Goal: Information Seeking & Learning: Check status

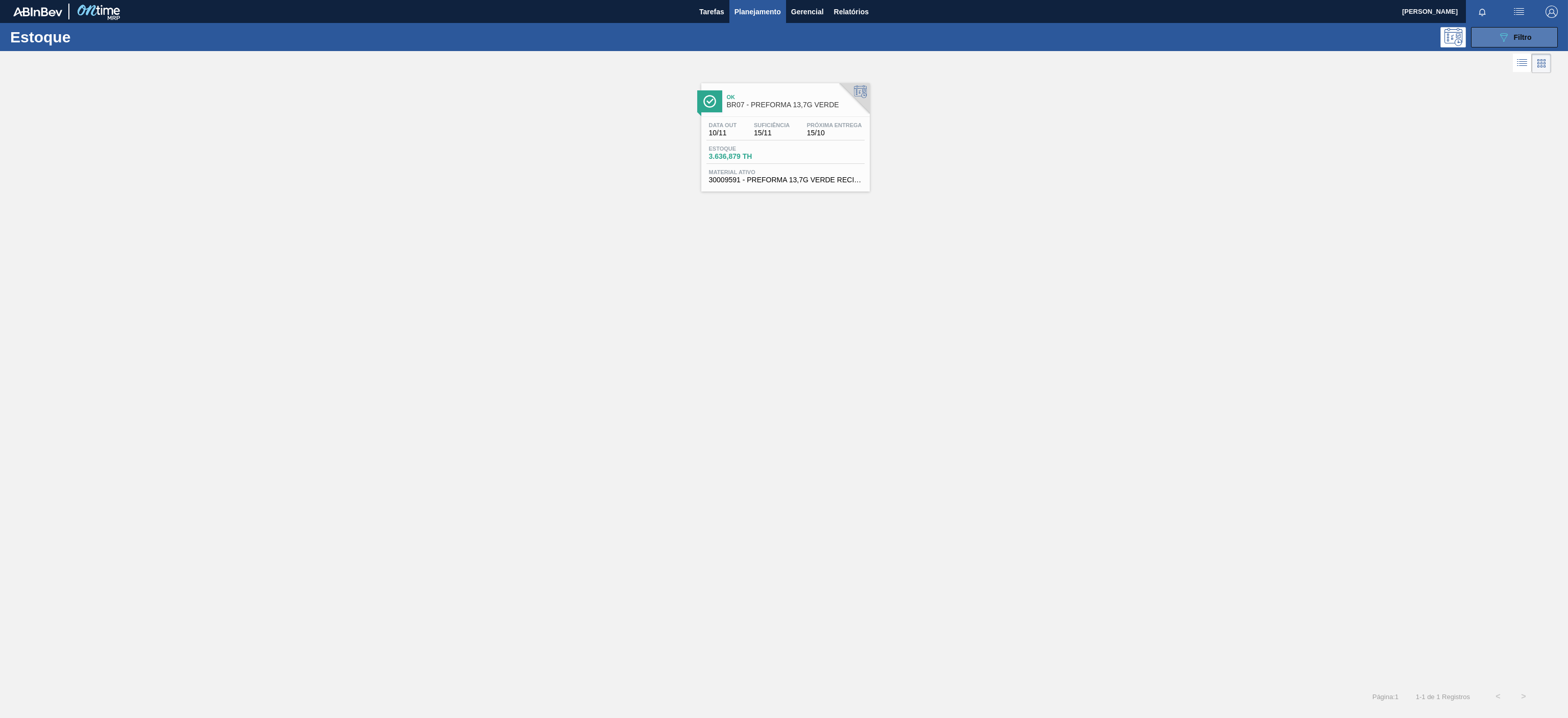
click at [1510, 39] on div "089F7B8B-B2A5-4AFE-B5C0-19BA573D28AC Filtro" at bounding box center [1515, 37] width 34 height 12
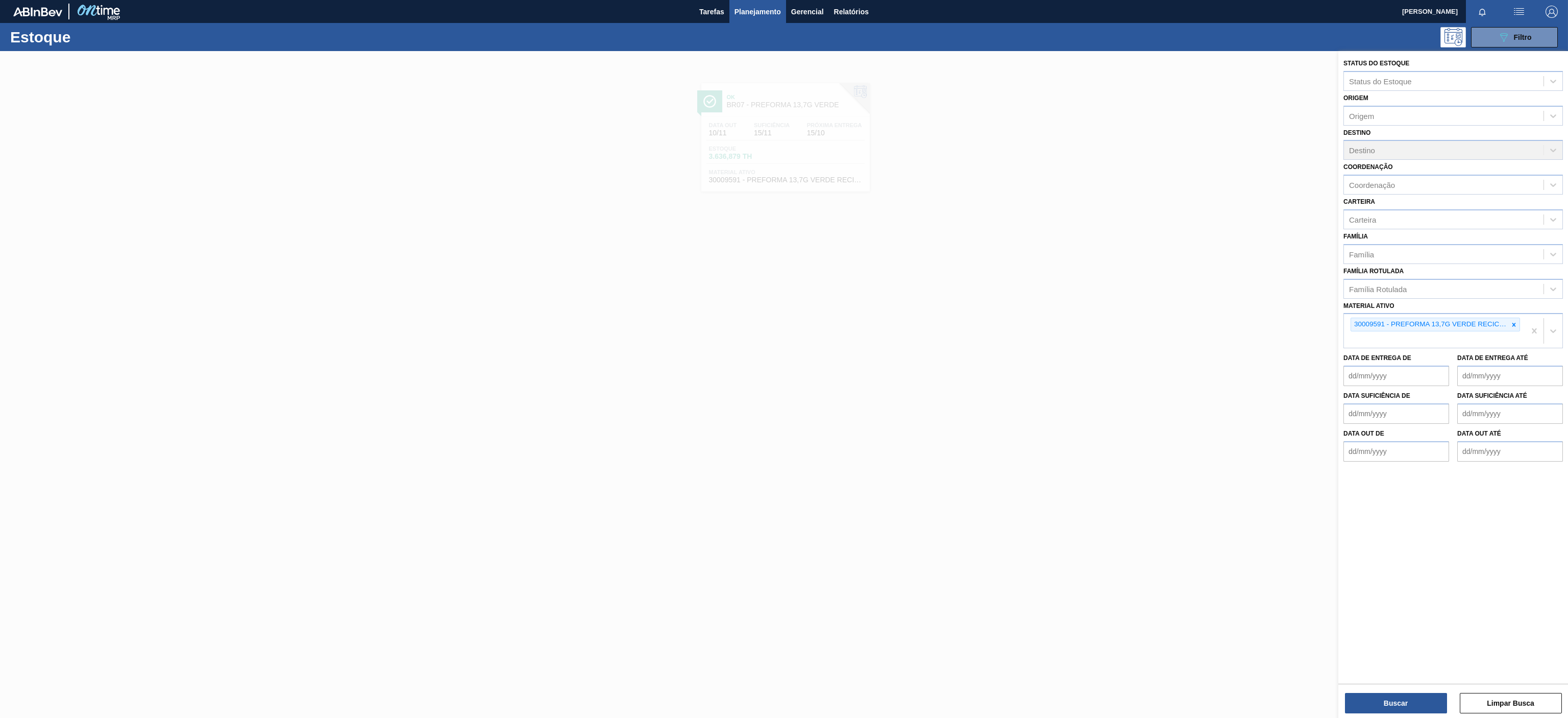
click at [1197, 155] on div at bounding box center [784, 410] width 1568 height 718
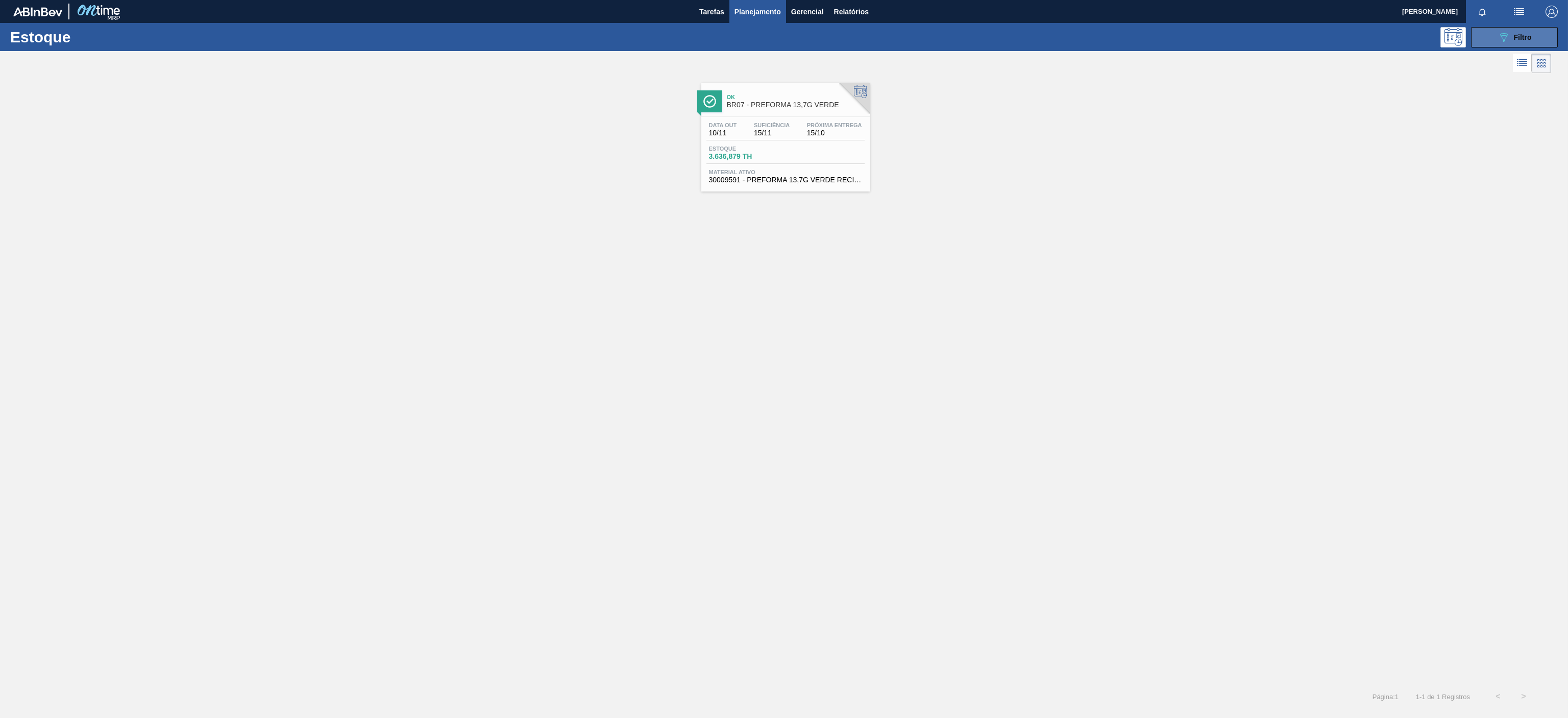
click at [1535, 36] on button "089F7B8B-B2A5-4AFE-B5C0-19BA573D28AC Filtro" at bounding box center [1514, 37] width 87 height 20
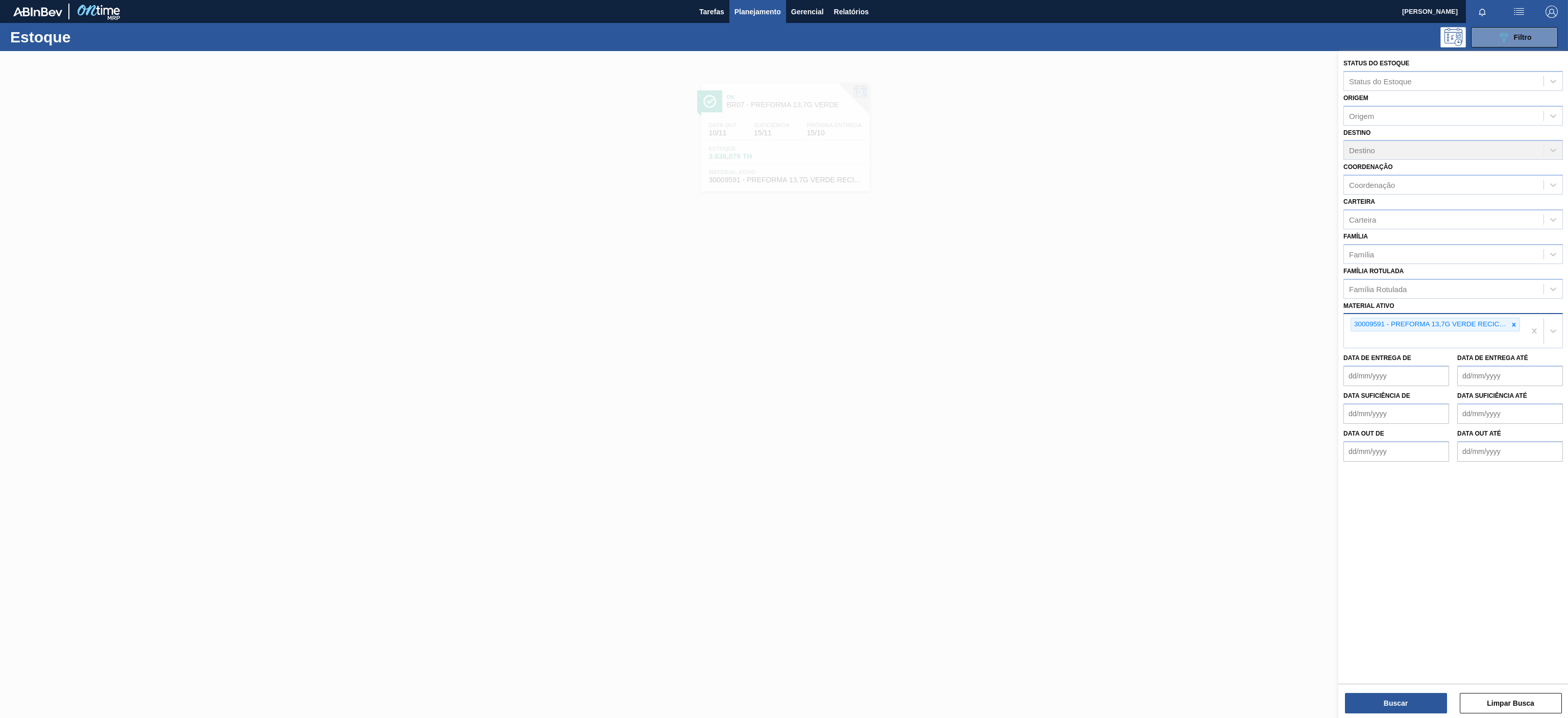
click at [1515, 325] on icon at bounding box center [1514, 324] width 7 height 7
paste ativo "Cod S4 Cod ECC Material Livre CQ COGI SALDO-COGI 30006879 50472232 MALTE CARAHE…"
type ativo "Cod S4 Cod ECC Material Livre CQ COGI SALDO-COGI 30006879 50472232 MALTE CARAHE…"
paste ativo "30034502"
type ativo "30034502"
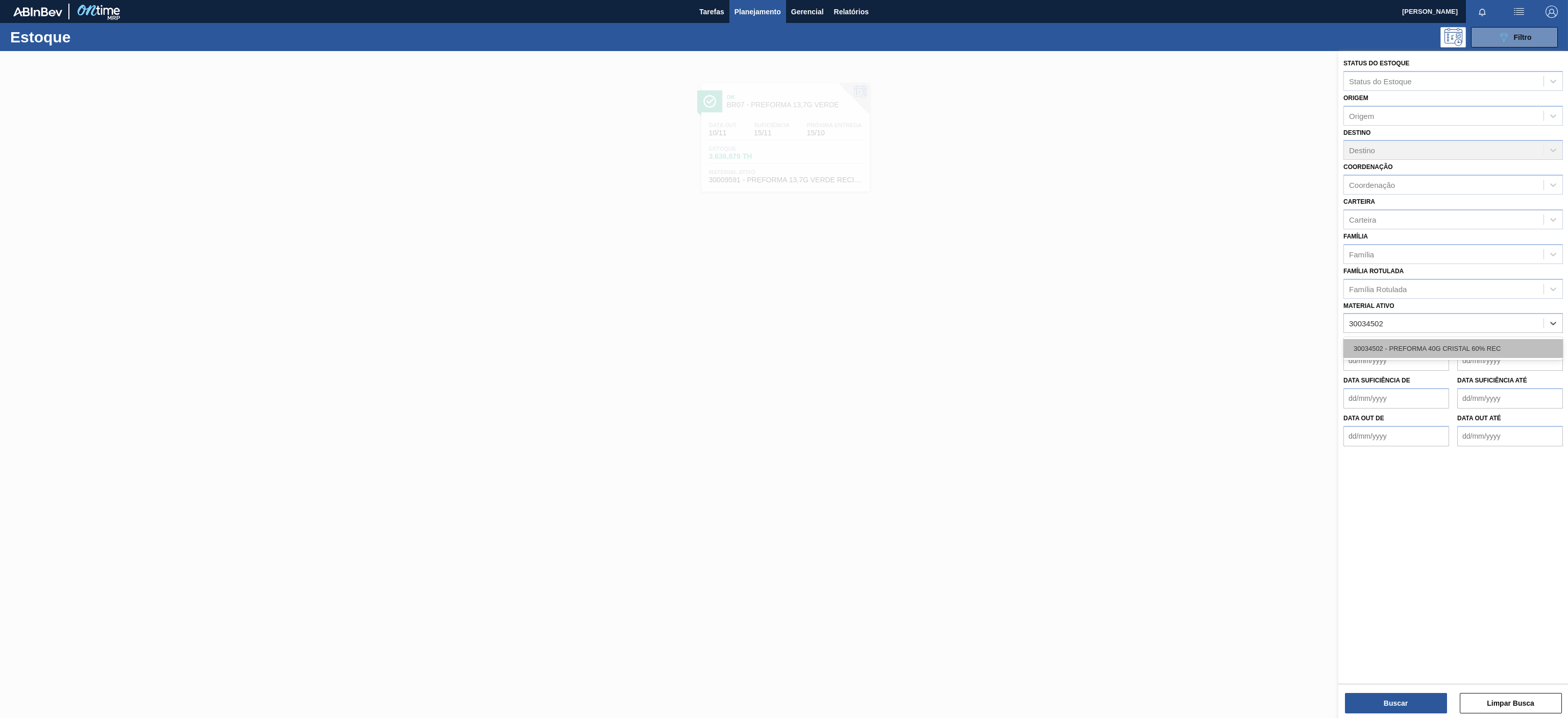
click at [1397, 350] on div "30034502 - PREFORMA 40G CRISTAL 60% REC" at bounding box center [1454, 348] width 220 height 19
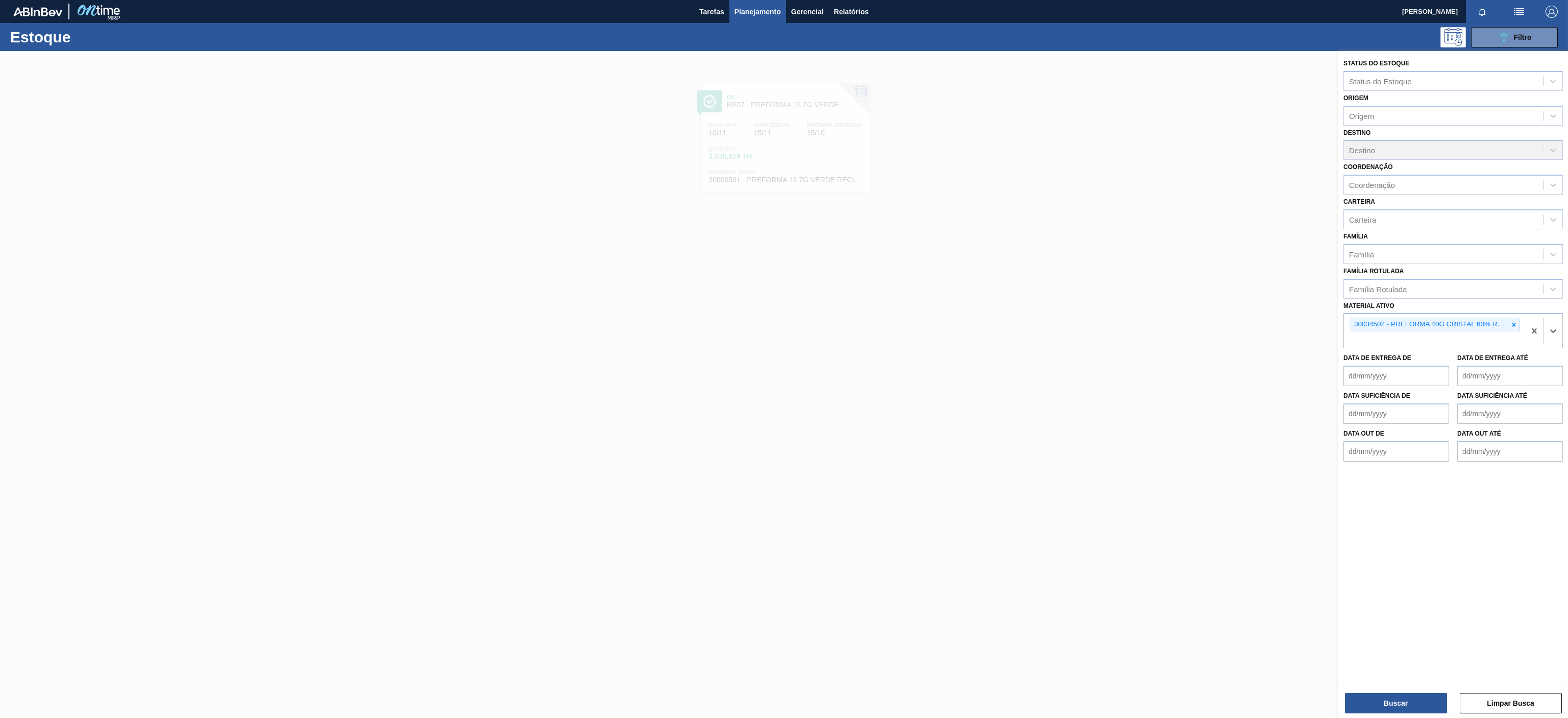
click at [876, 433] on div at bounding box center [784, 410] width 1568 height 718
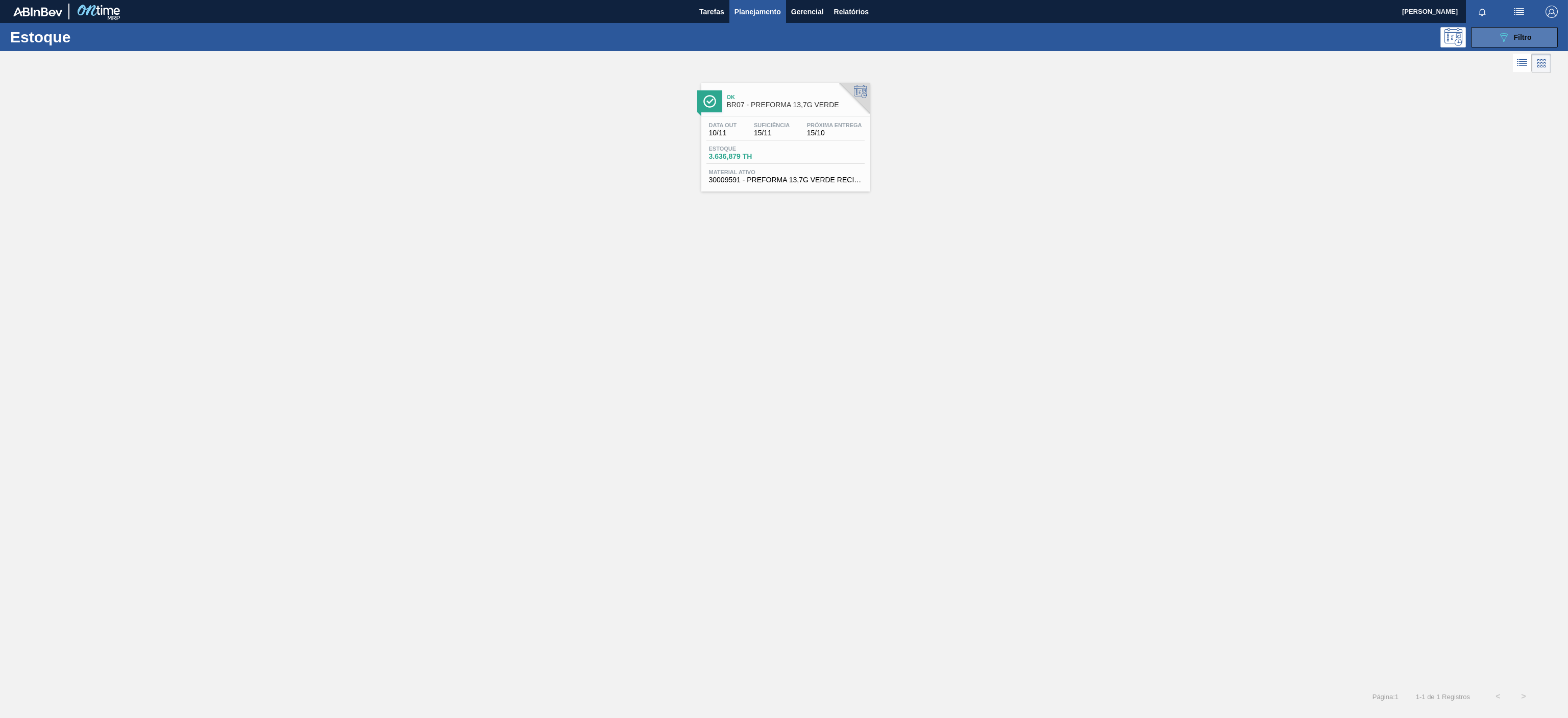
click at [1496, 32] on button "089F7B8B-B2A5-4AFE-B5C0-19BA573D28AC Filtro" at bounding box center [1514, 37] width 87 height 20
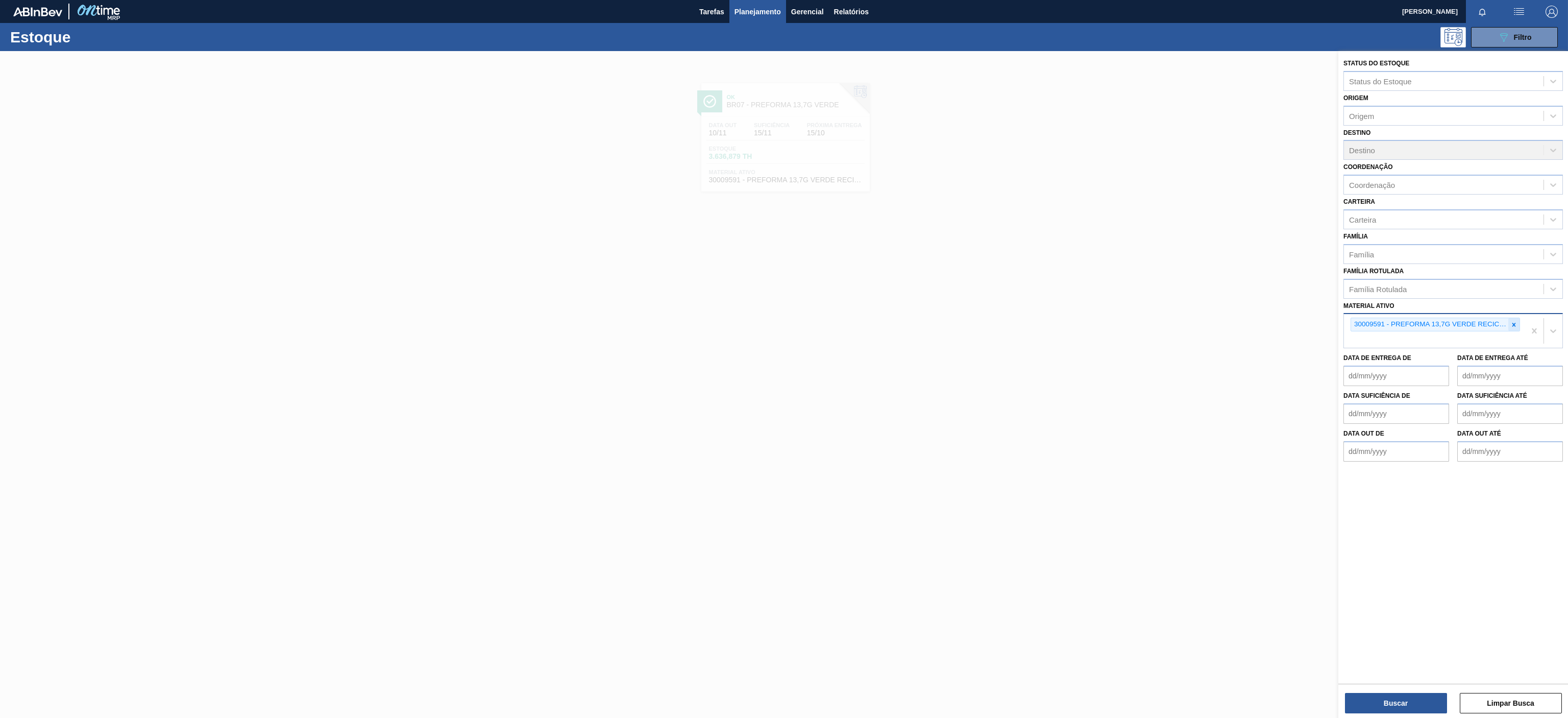
click at [1515, 324] on icon at bounding box center [1515, 325] width 4 height 4
paste ativo "30034502"
type ativo "30034502"
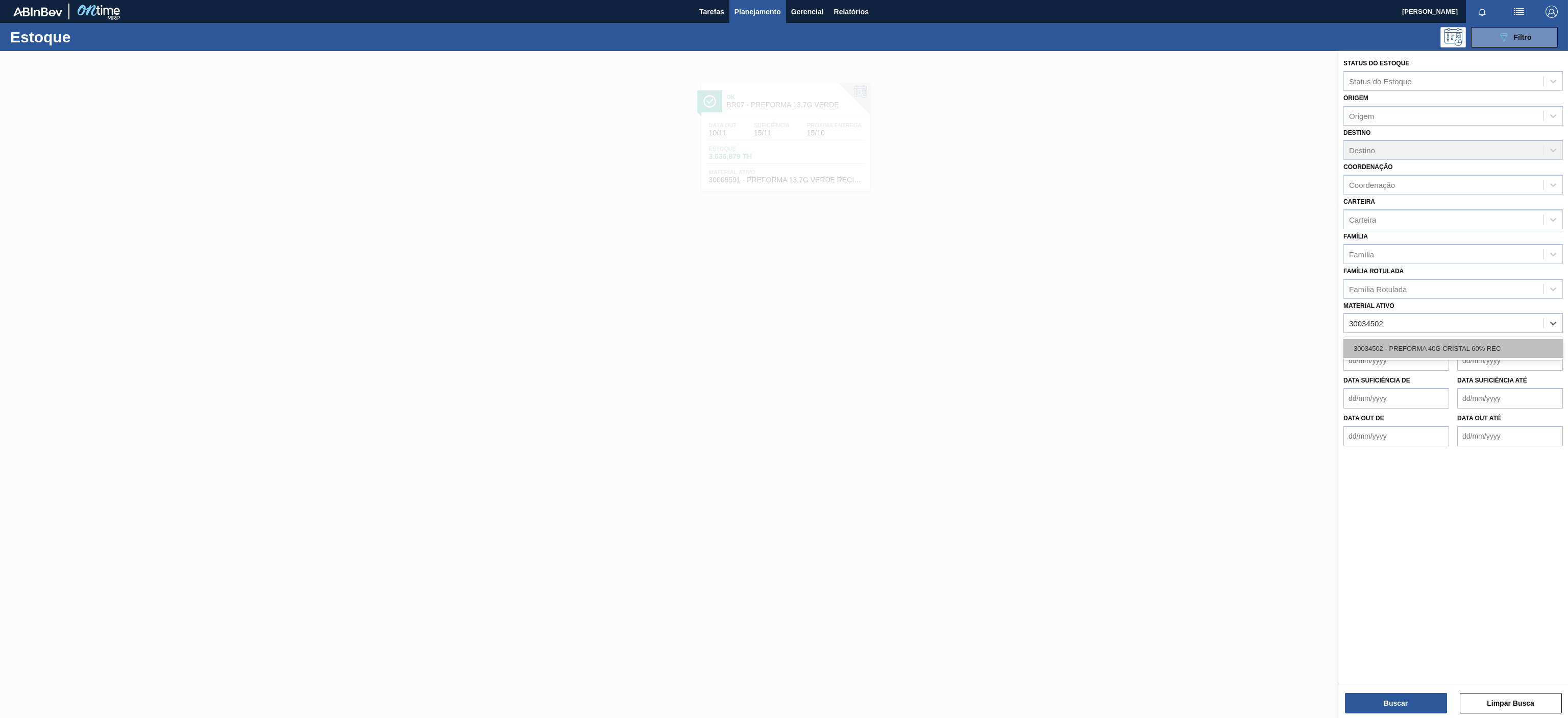
click at [1423, 346] on div "30034502 - PREFORMA 40G CRISTAL 60% REC" at bounding box center [1454, 348] width 220 height 19
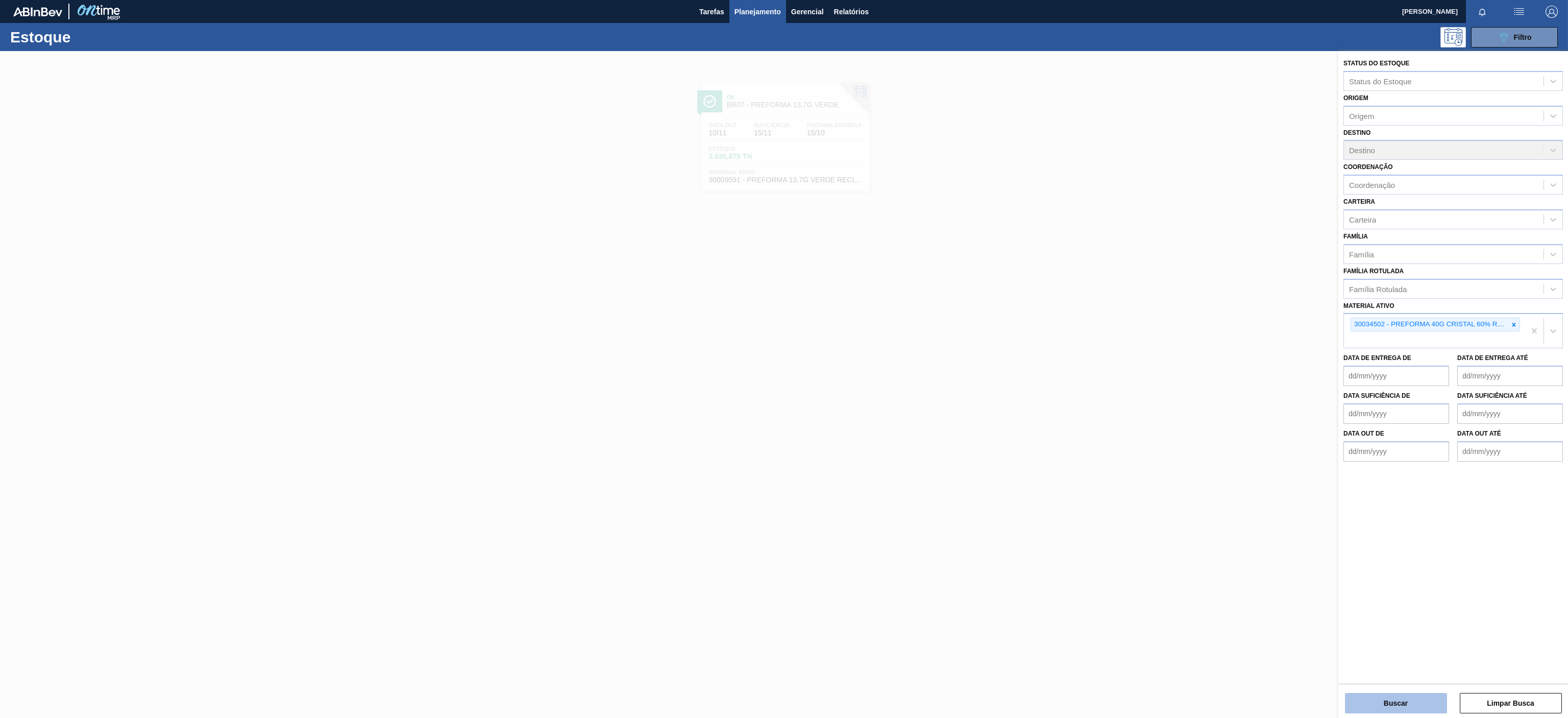
click at [1374, 695] on button "Buscar" at bounding box center [1396, 703] width 102 height 20
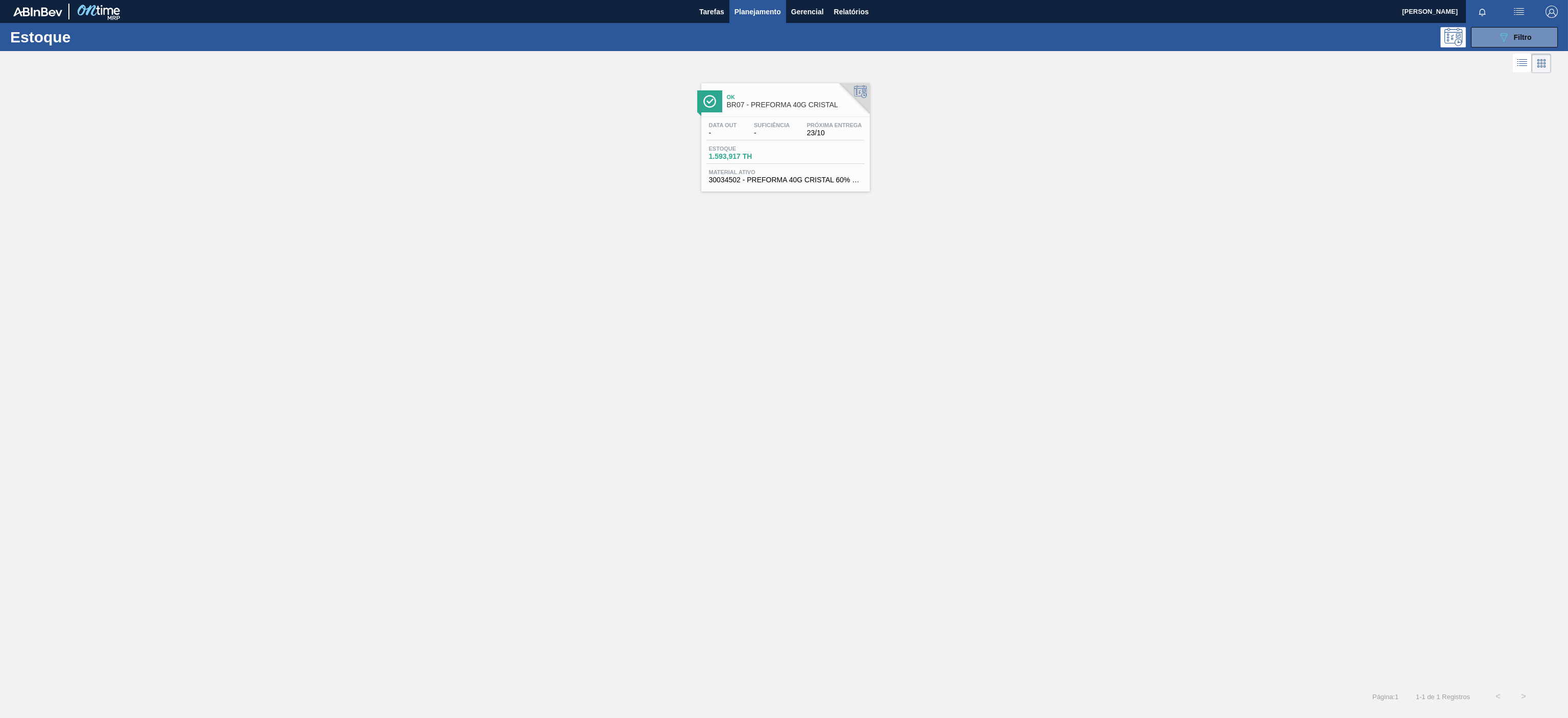
click at [795, 93] on div "Ok BR07 - PREFORMA 40G CRISTAL" at bounding box center [796, 101] width 138 height 23
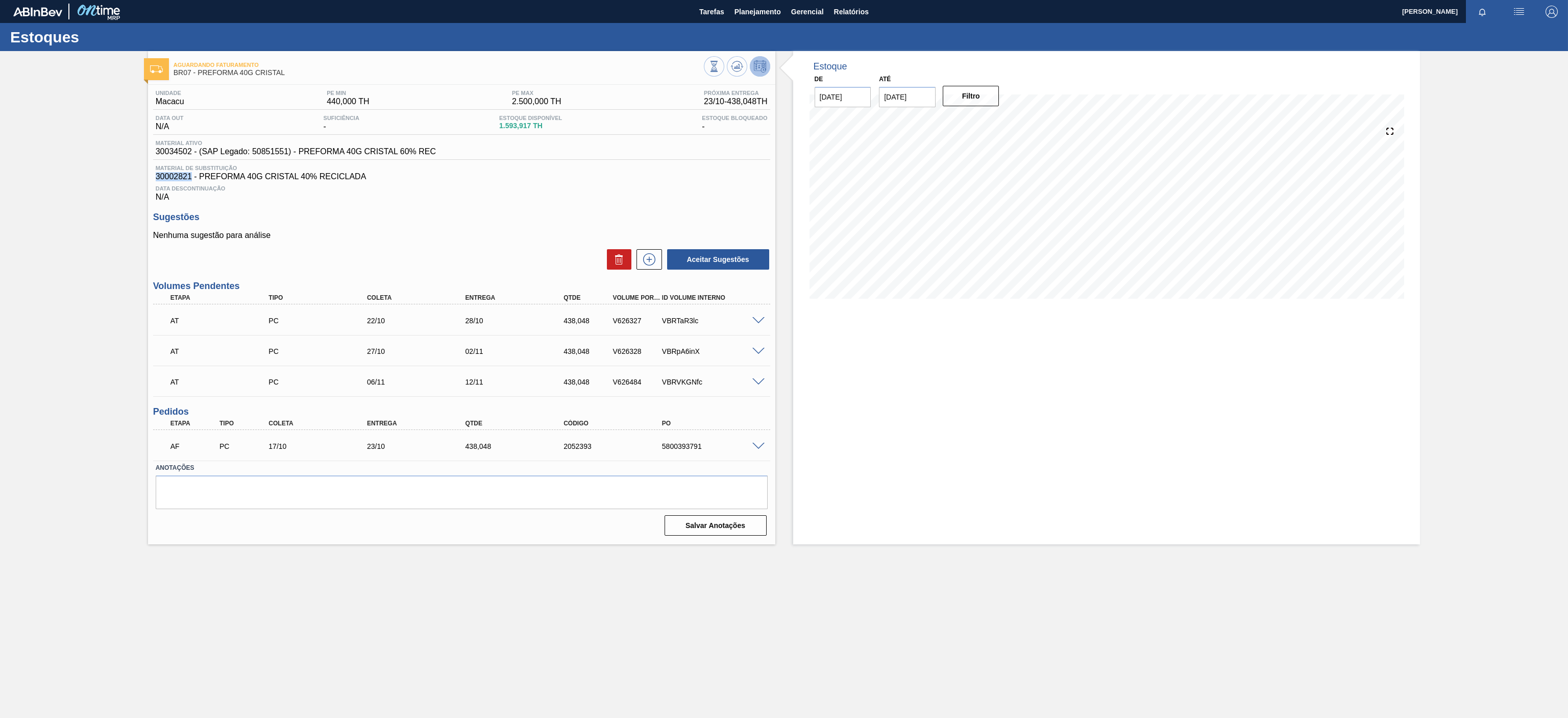
drag, startPoint x: 151, startPoint y: 175, endPoint x: 192, endPoint y: 178, distance: 41.0
click at [192, 178] on div "Unidade Macacu PE MIN 440,000 TH PE MAX 2.500,000 TH Próxima Entrega 23/10 - 43…" at bounding box center [461, 312] width 627 height 454
copy span "30002821"
click at [343, 201] on div "Unidade Macacu PE MIN 440,000 TH PE MAX 2.500,000 TH Próxima Entrega 23/10 - 43…" at bounding box center [461, 312] width 627 height 454
drag, startPoint x: 254, startPoint y: 152, endPoint x: 288, endPoint y: 157, distance: 34.7
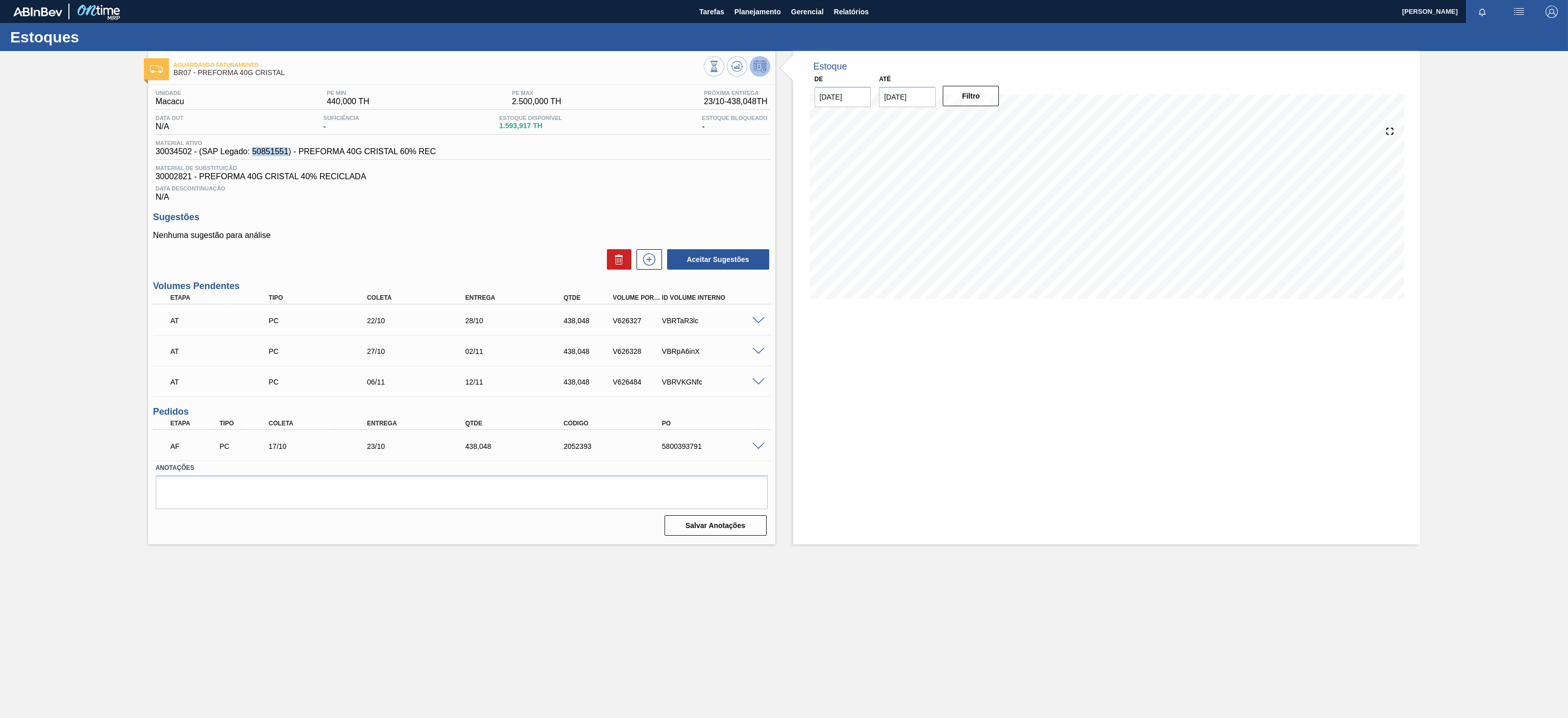
click at [288, 157] on div "Material ativo 30034502 - (SAP Legado: 50851551) - PREFORMA 40G CRISTAL 60% REC" at bounding box center [461, 150] width 617 height 20
copy span "50851551"
drag, startPoint x: 188, startPoint y: 173, endPoint x: 141, endPoint y: 174, distance: 47.5
click at [141, 174] on div "Aguardando Faturamento BR07 - PREFORMA 40G CRISTAL Unidade Macacu PE MIN 440,00…" at bounding box center [784, 297] width 1568 height 493
click at [361, 220] on div "Sugestões Nenhuma sugestão para análise Aceitar Sugestões" at bounding box center [461, 241] width 617 height 59
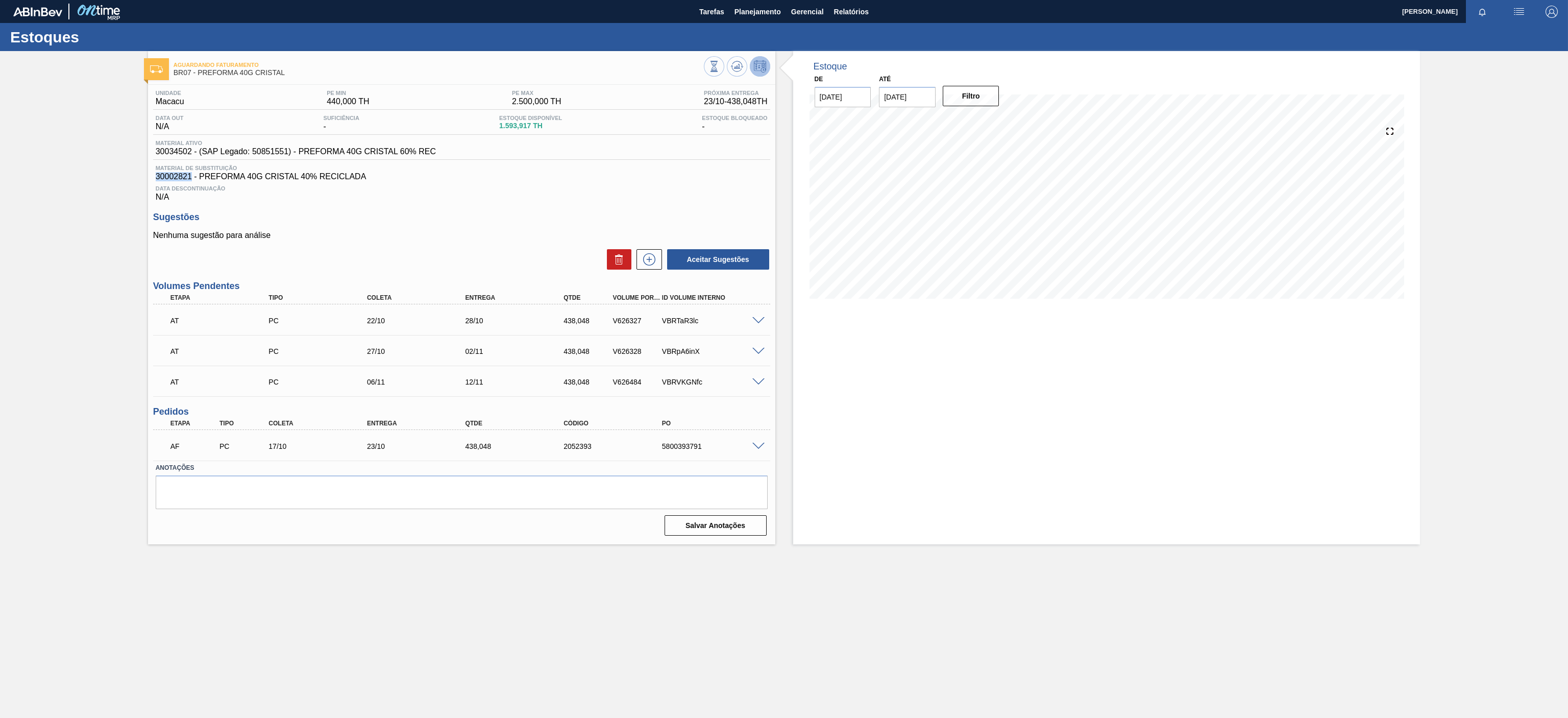
drag, startPoint x: 190, startPoint y: 178, endPoint x: 116, endPoint y: 178, distance: 73.5
click at [116, 178] on div "Aguardando Faturamento BR07 - PREFORMA 40G CRISTAL Unidade Macacu PE MIN 440,00…" at bounding box center [784, 297] width 1568 height 493
copy span "30002821"
click at [758, 7] on span "Planejamento" at bounding box center [758, 12] width 46 height 12
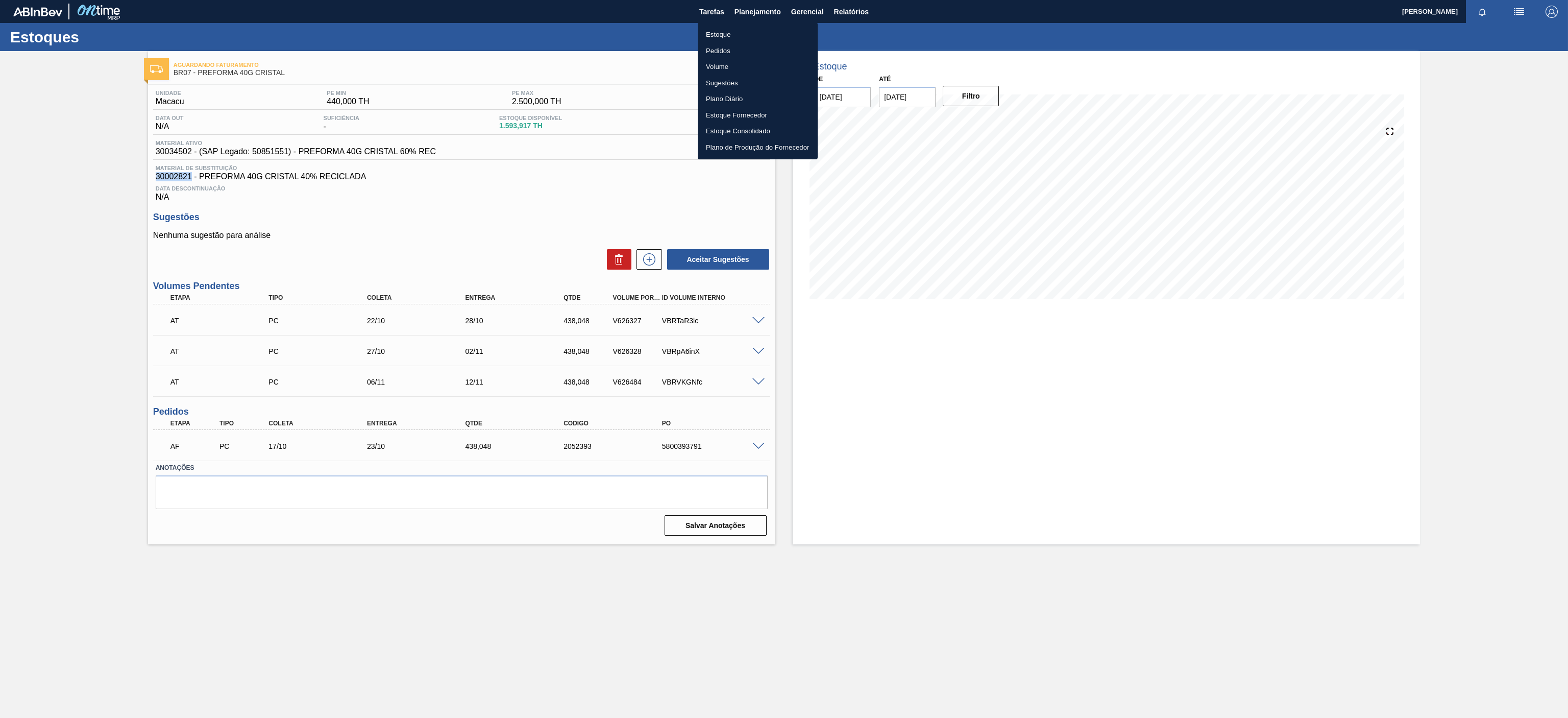
click at [1459, 76] on div at bounding box center [784, 359] width 1568 height 718
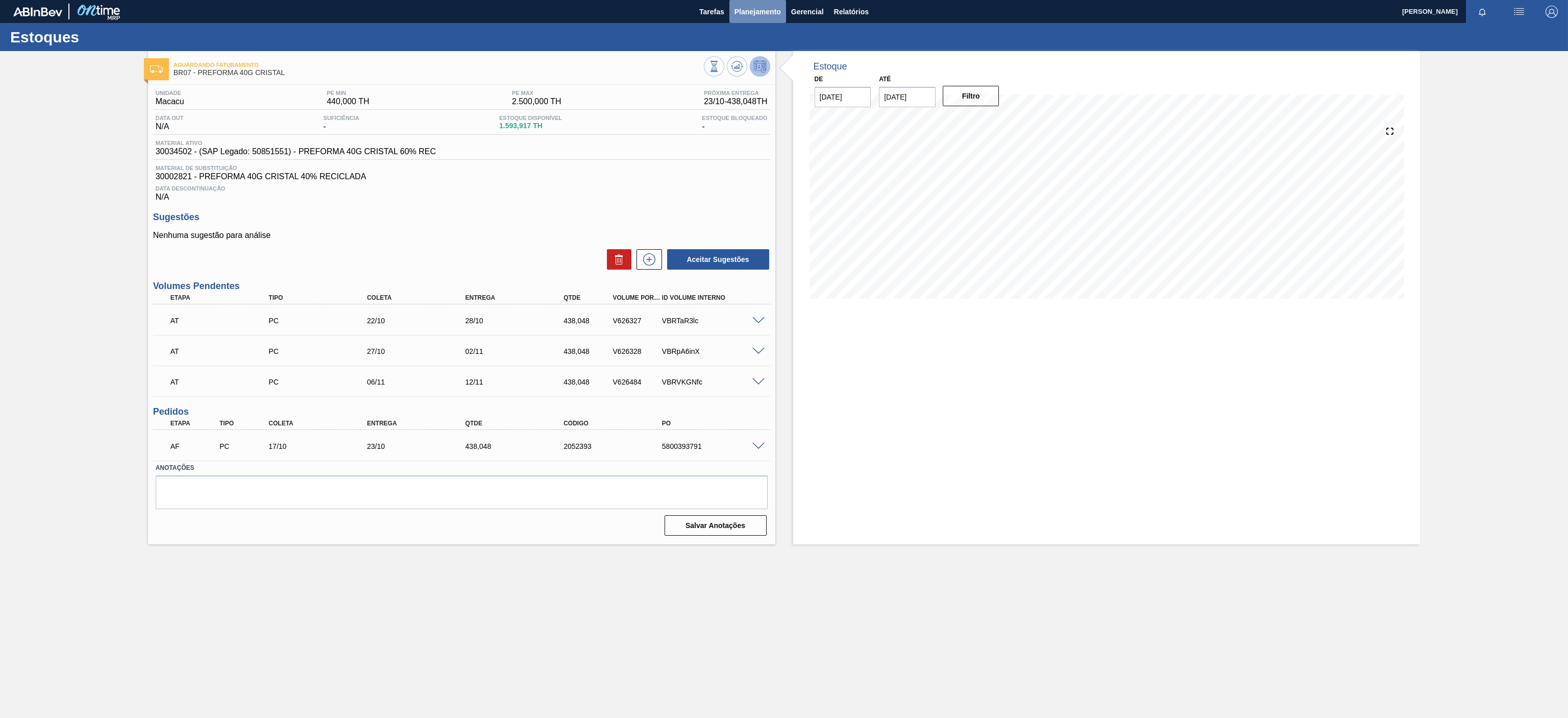
click at [753, 6] on span "Planejamento" at bounding box center [758, 12] width 46 height 12
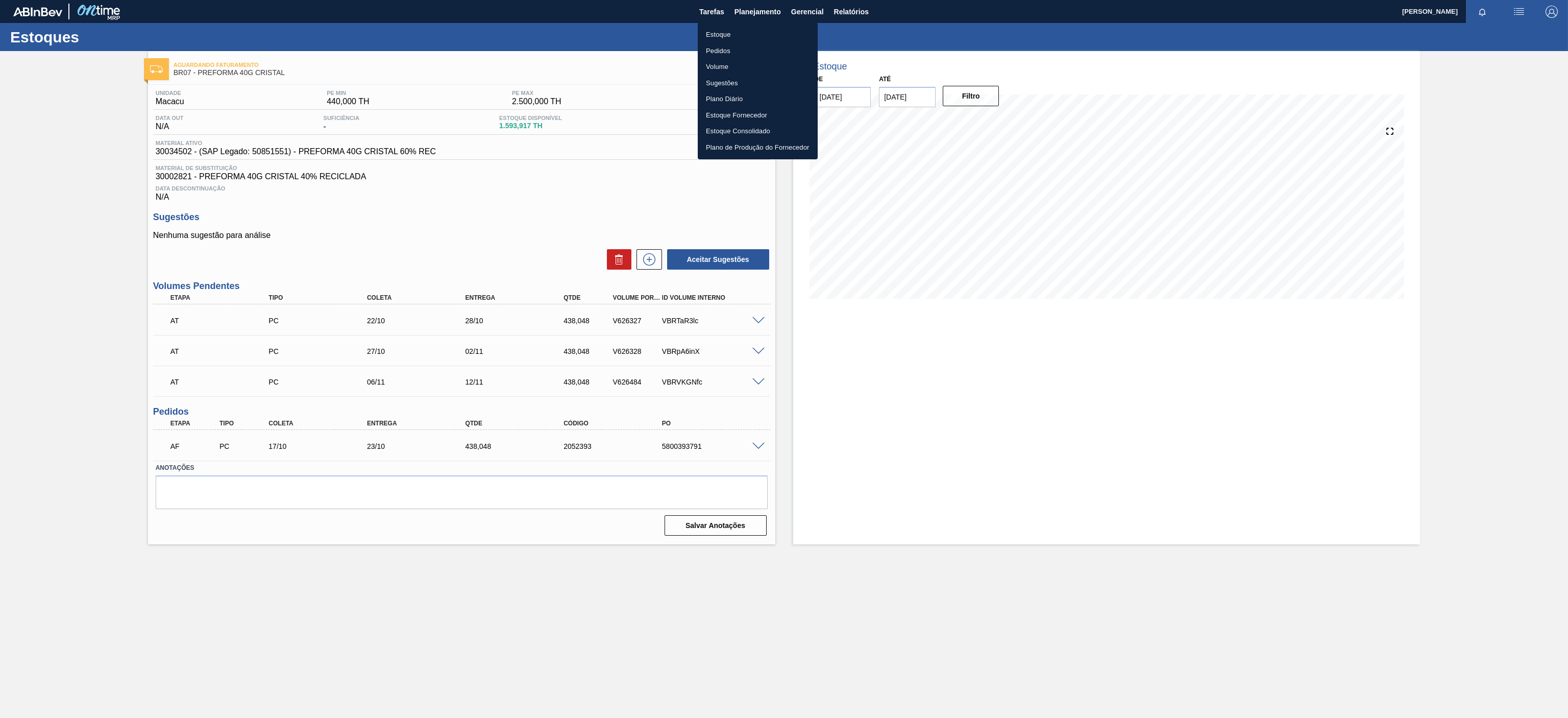
click at [733, 33] on li "Estoque" at bounding box center [758, 35] width 120 height 16
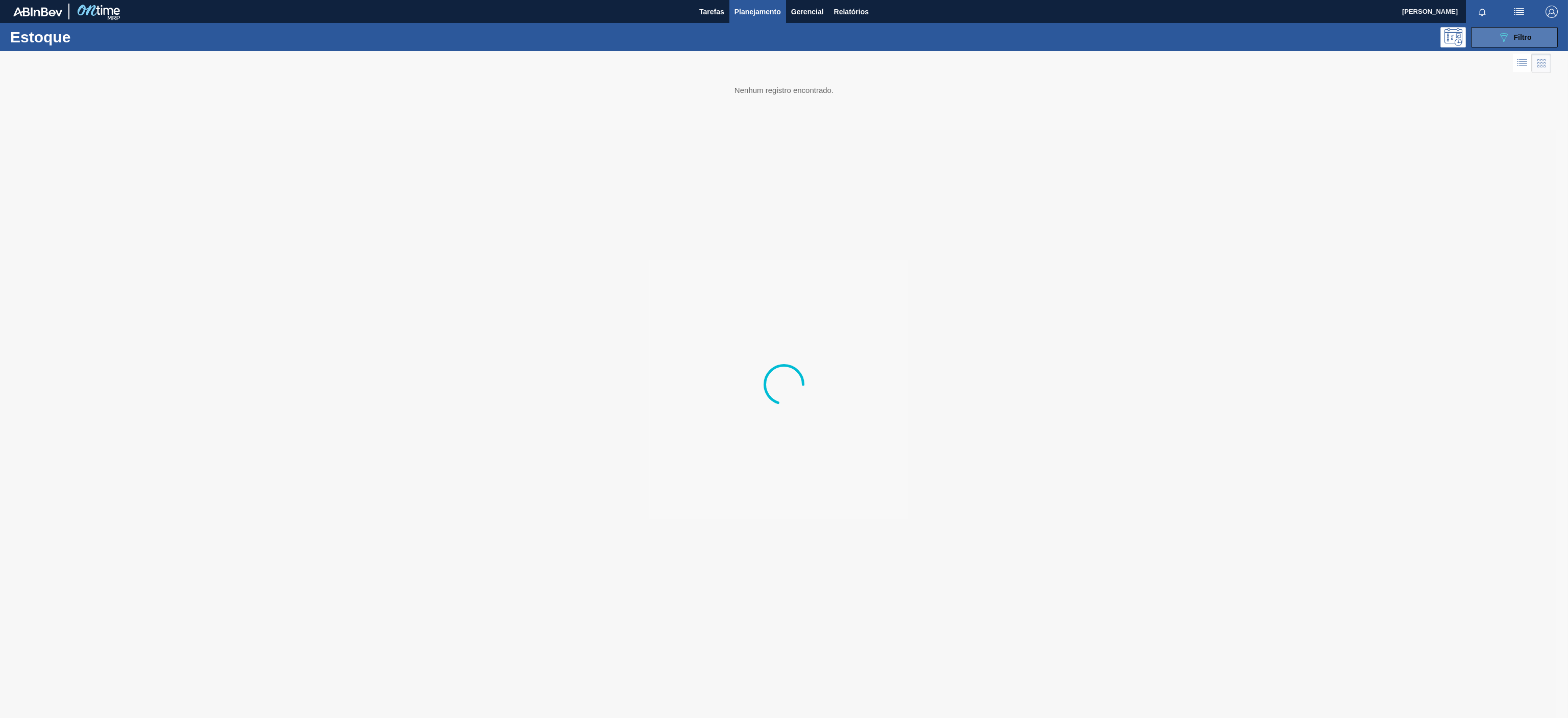
click at [1510, 36] on div "089F7B8B-B2A5-4AFE-B5C0-19BA573D28AC Filtro" at bounding box center [1515, 37] width 34 height 12
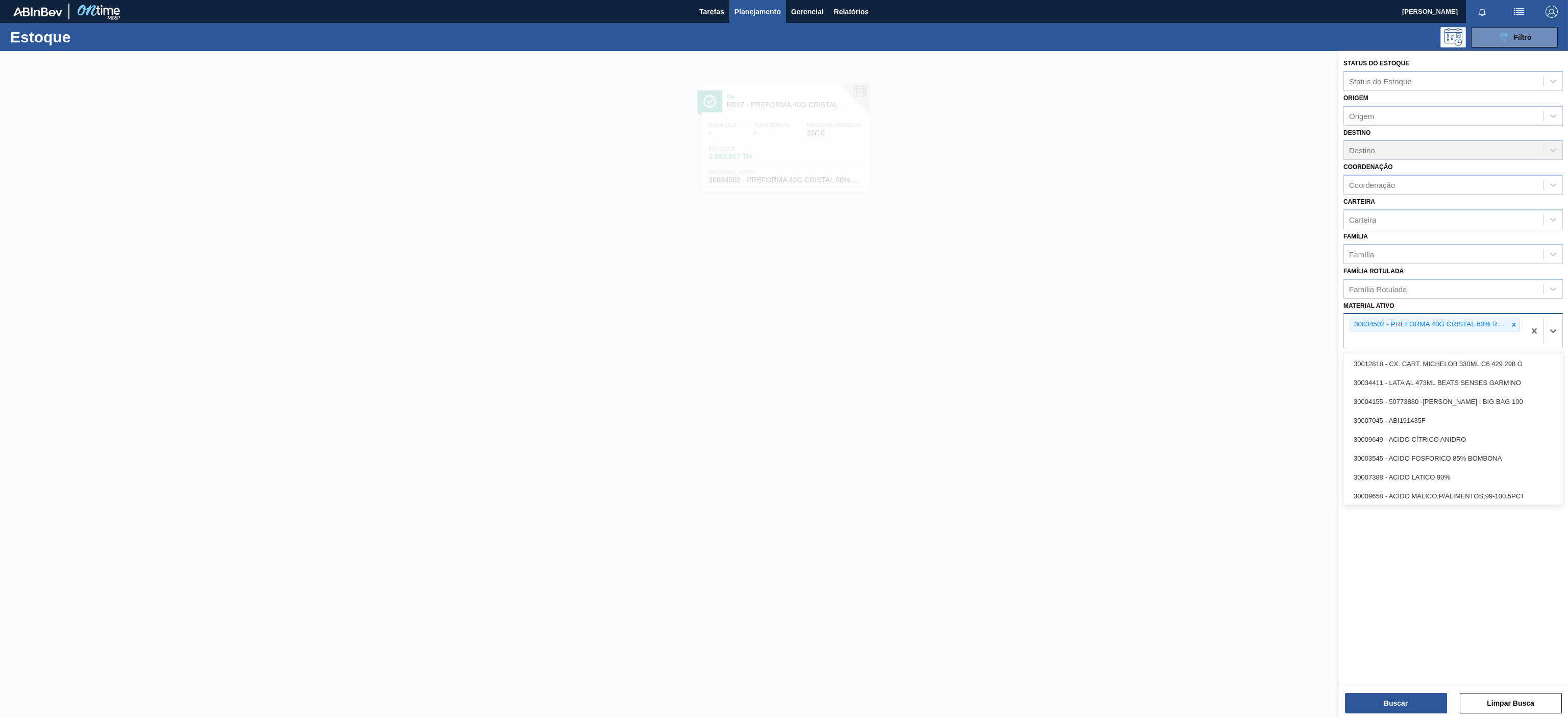
click at [1505, 323] on div "30034502 - PREFORMA 40G CRISTAL 60% REC" at bounding box center [1429, 324] width 157 height 13
click at [1514, 331] on div at bounding box center [1514, 324] width 11 height 13
click at [1415, 323] on div "Material ativo" at bounding box center [1444, 323] width 200 height 15
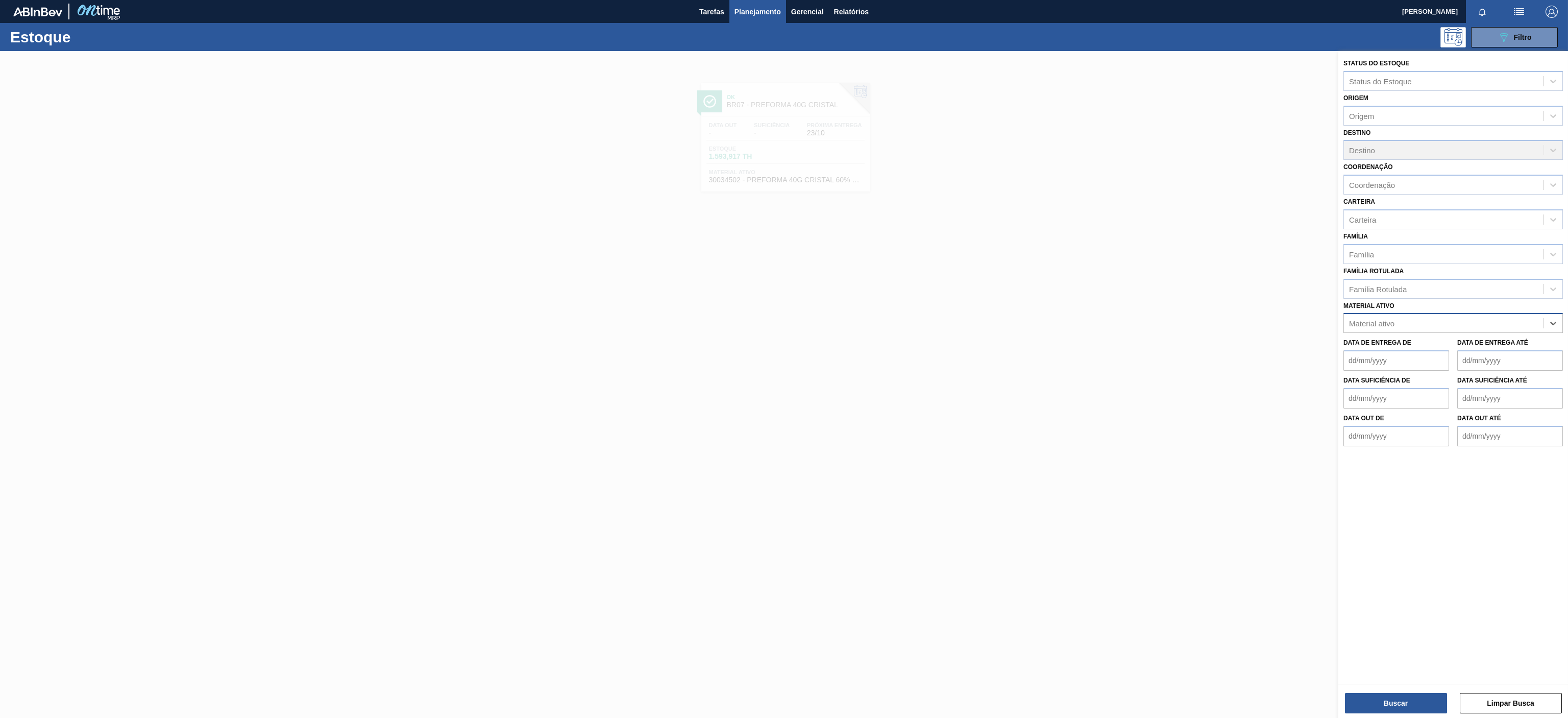
paste ativo "30002821"
type ativo "30002821"
click at [1372, 348] on div "30002821 - PREFORMA 40G CRISTAL 40% RECICLADA" at bounding box center [1454, 348] width 220 height 19
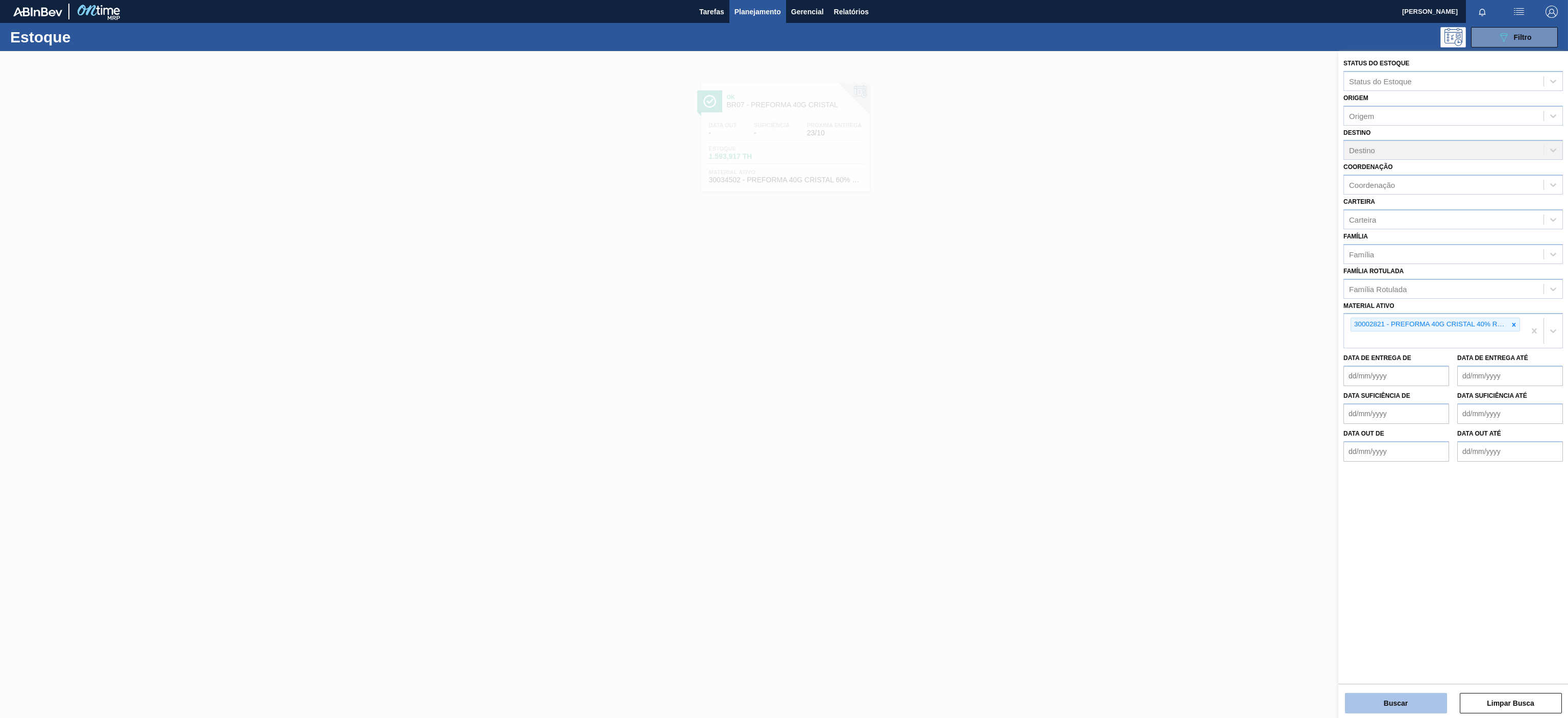
click at [1396, 706] on button "Buscar" at bounding box center [1396, 703] width 102 height 20
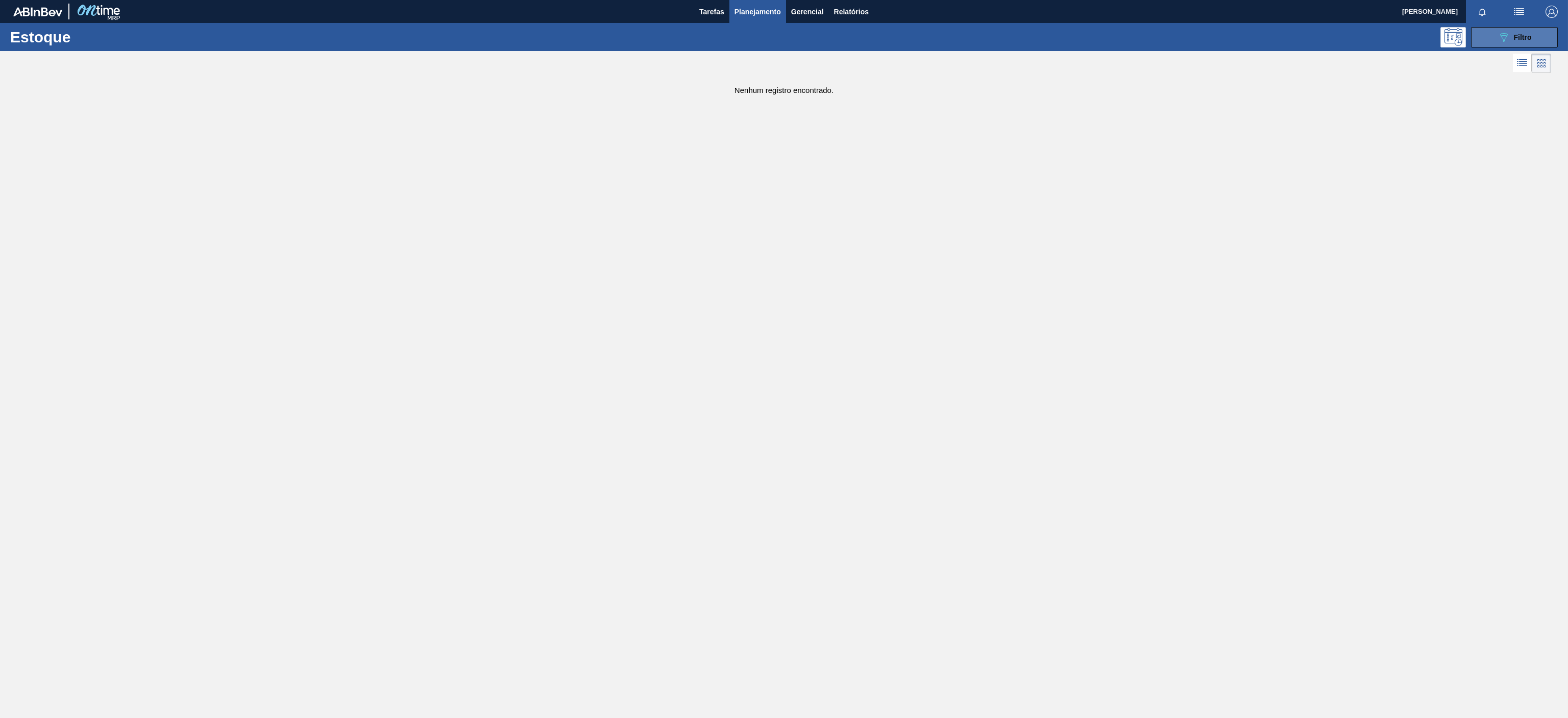
click at [1501, 44] on button "089F7B8B-B2A5-4AFE-B5C0-19BA573D28AC Filtro" at bounding box center [1514, 37] width 87 height 20
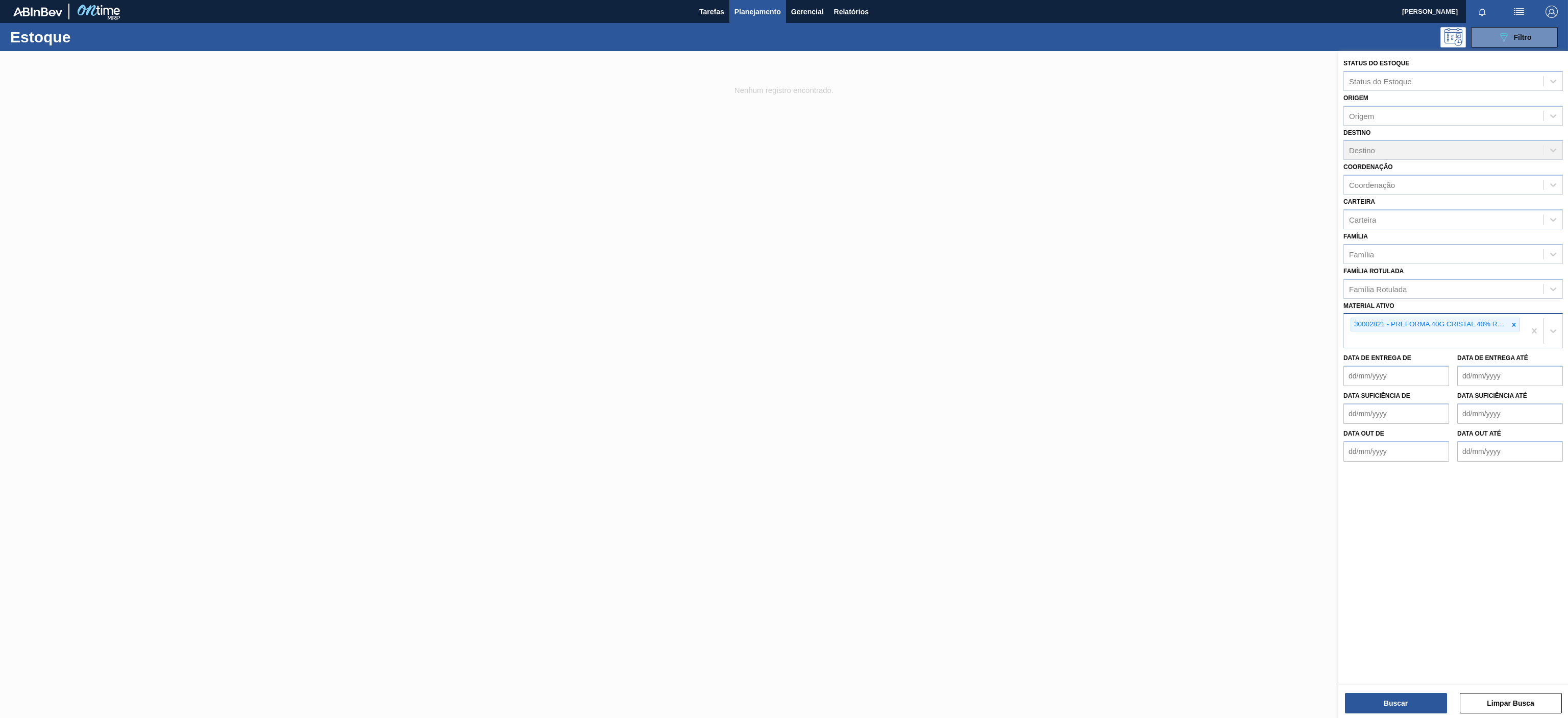
click at [1377, 326] on div "30002821 - PREFORMA 40G CRISTAL 40% RECICLADA" at bounding box center [1429, 324] width 157 height 13
click at [1389, 699] on button "Buscar" at bounding box center [1396, 703] width 102 height 20
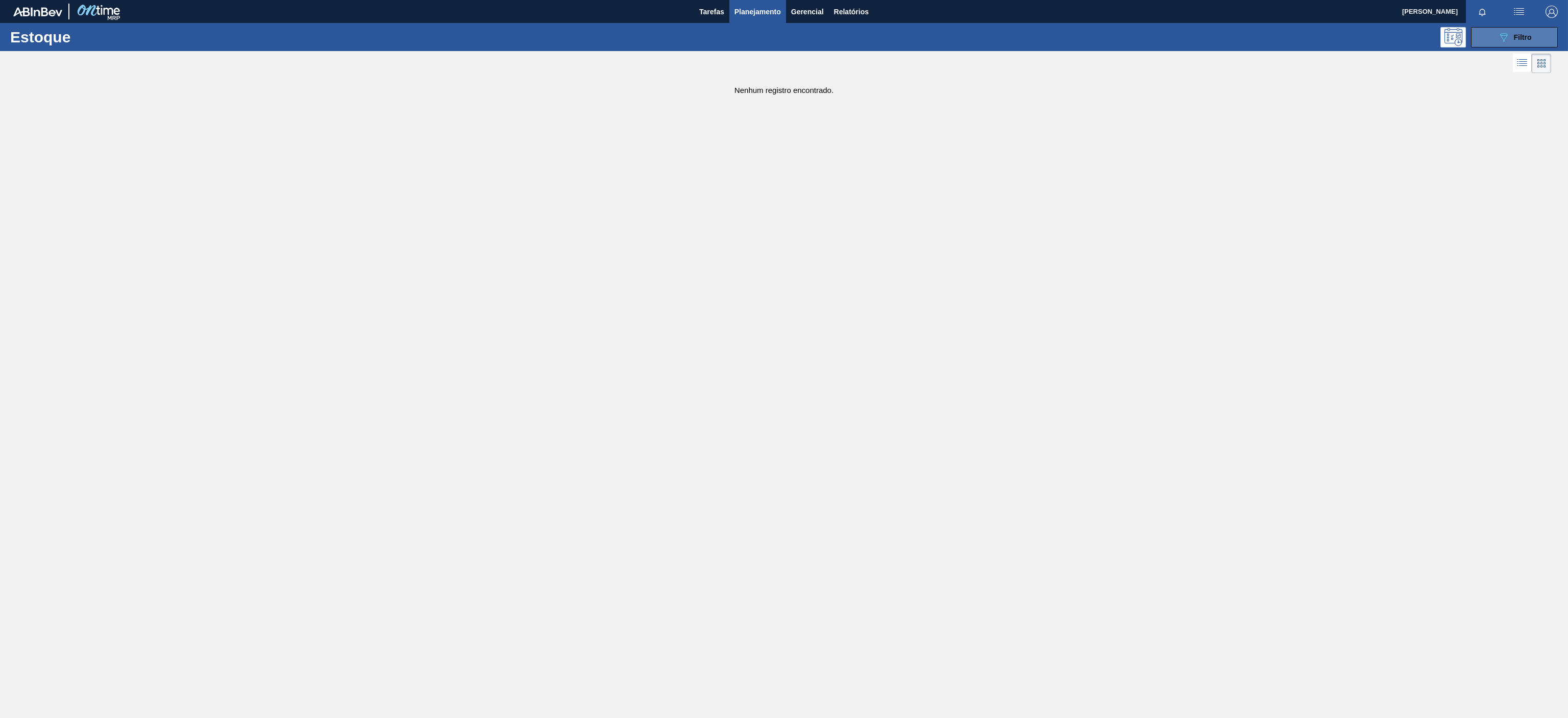
click at [1538, 38] on button "089F7B8B-B2A5-4AFE-B5C0-19BA573D28AC Filtro" at bounding box center [1514, 37] width 87 height 20
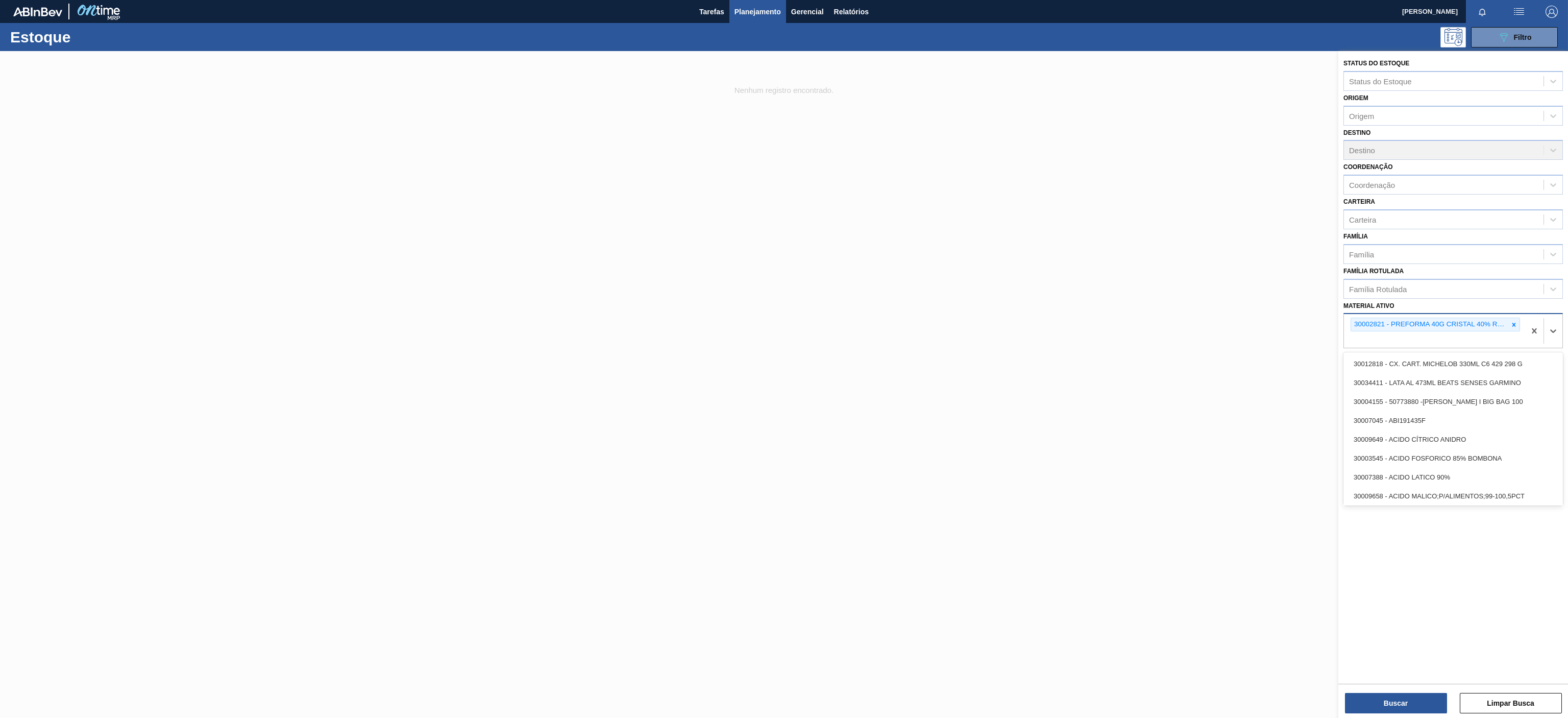
drag, startPoint x: 1379, startPoint y: 320, endPoint x: 1370, endPoint y: 322, distance: 8.9
click at [1373, 322] on div "30002821 - PREFORMA 40G CRISTAL 40% RECICLADA" at bounding box center [1429, 324] width 157 height 13
drag, startPoint x: 1385, startPoint y: 320, endPoint x: 1352, endPoint y: 326, distance: 32.7
click at [1352, 326] on div "30002821 - PREFORMA 40G CRISTAL 40% RECICLADA" at bounding box center [1429, 324] width 157 height 13
click at [1517, 324] on div at bounding box center [1514, 324] width 11 height 13
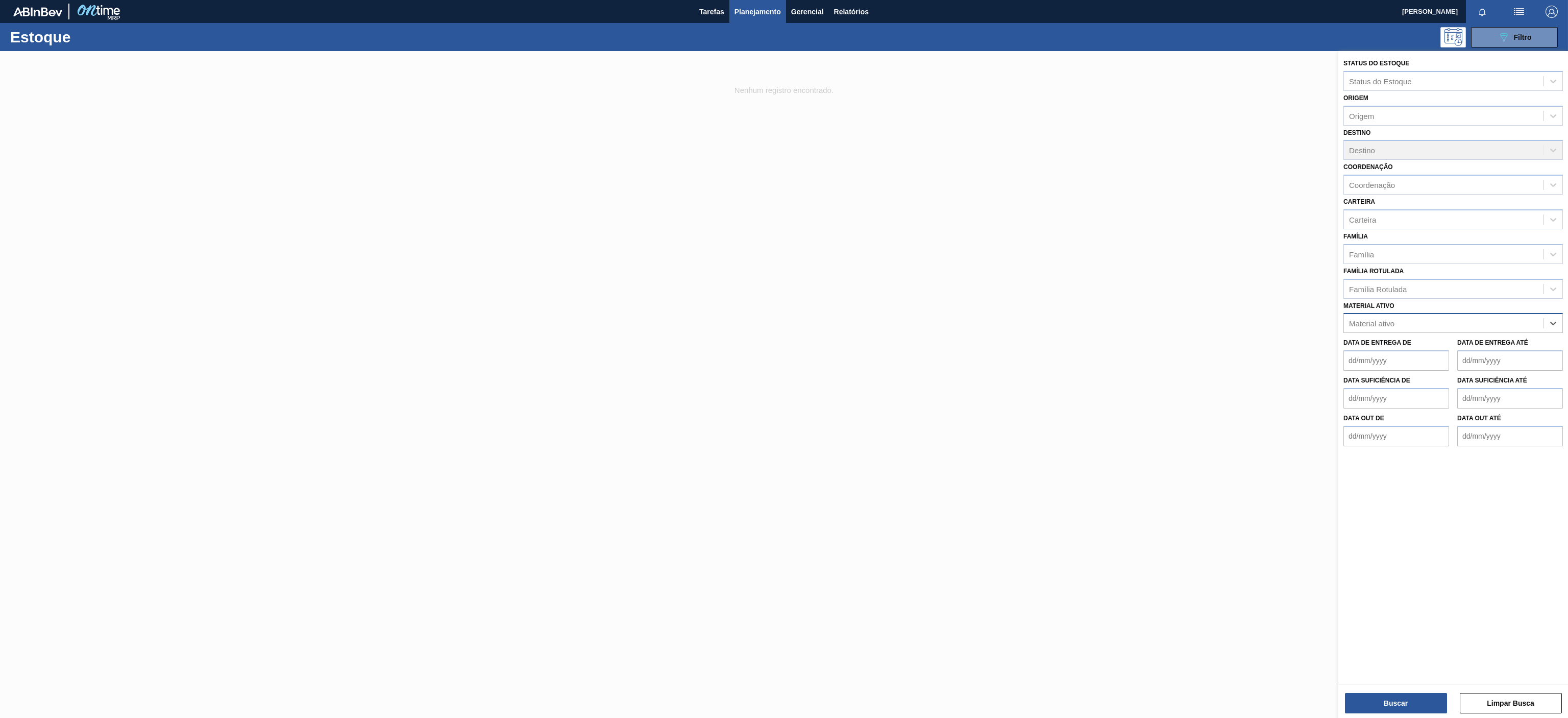
click at [1422, 324] on div "Material ativo" at bounding box center [1444, 323] width 200 height 15
paste ativo "30034502"
type ativo "30034502"
click at [1396, 347] on div "30034502 - PREFORMA 40G CRISTAL 60% REC" at bounding box center [1454, 348] width 220 height 19
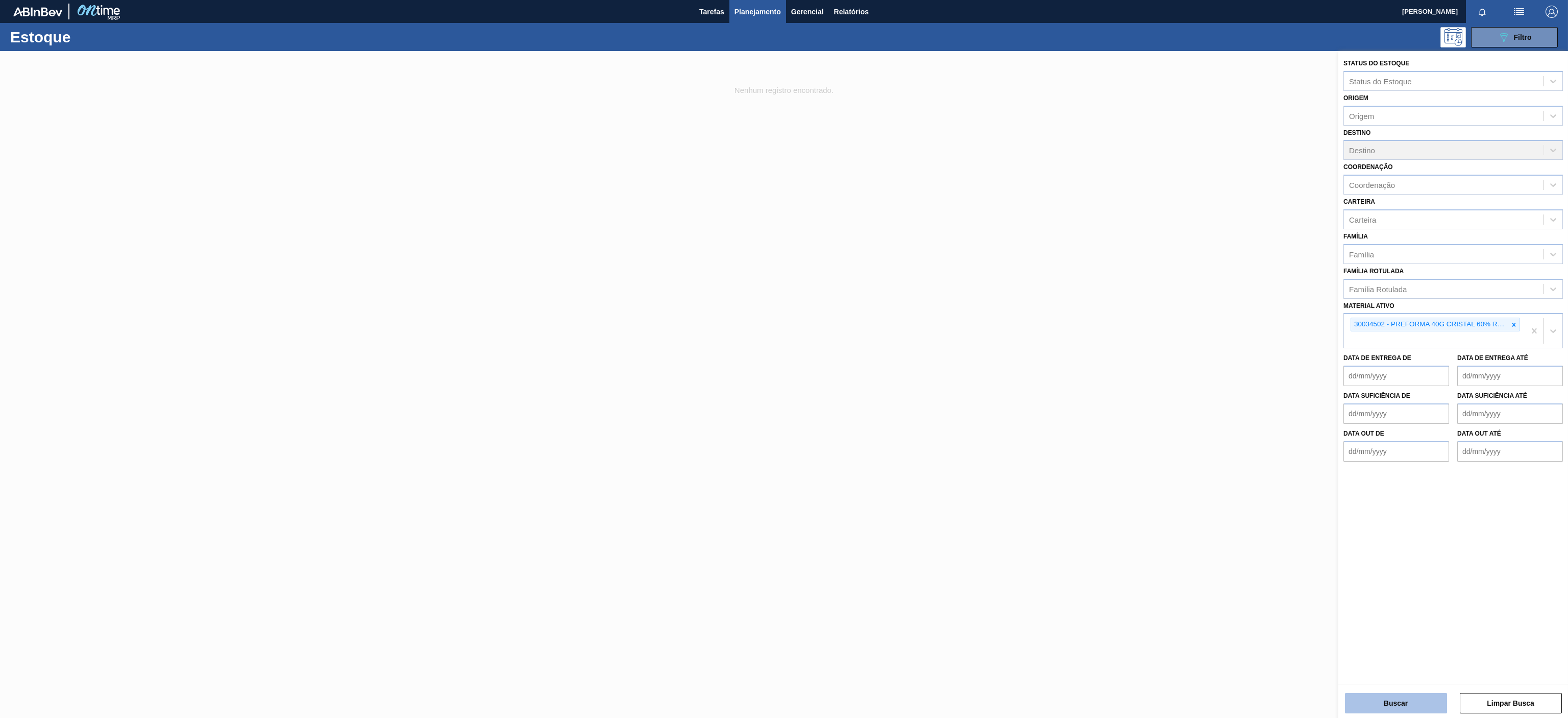
click at [1381, 694] on button "Buscar" at bounding box center [1396, 703] width 102 height 20
